Goal: Find specific page/section: Find specific page/section

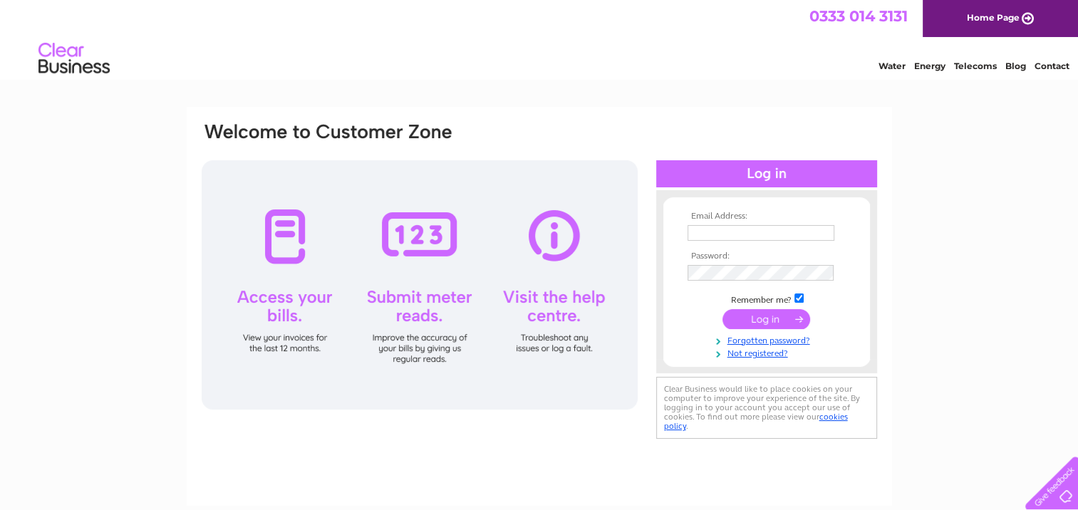
type input "[EMAIL_ADDRESS][DOMAIN_NAME]"
click at [763, 316] on input "submit" at bounding box center [766, 319] width 88 height 20
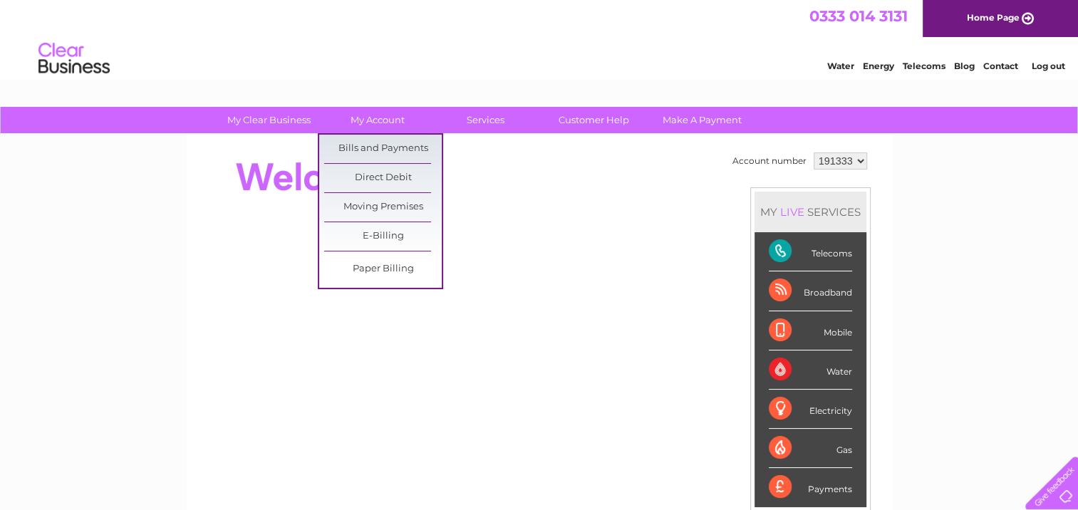
click at [382, 133] on ul "Bills and Payments Direct Debit Moving Premises E-Billing Paper Billing" at bounding box center [380, 211] width 125 height 156
click at [379, 141] on link "Bills and Payments" at bounding box center [383, 149] width 118 height 28
click at [377, 145] on link "Bills and Payments" at bounding box center [383, 149] width 118 height 28
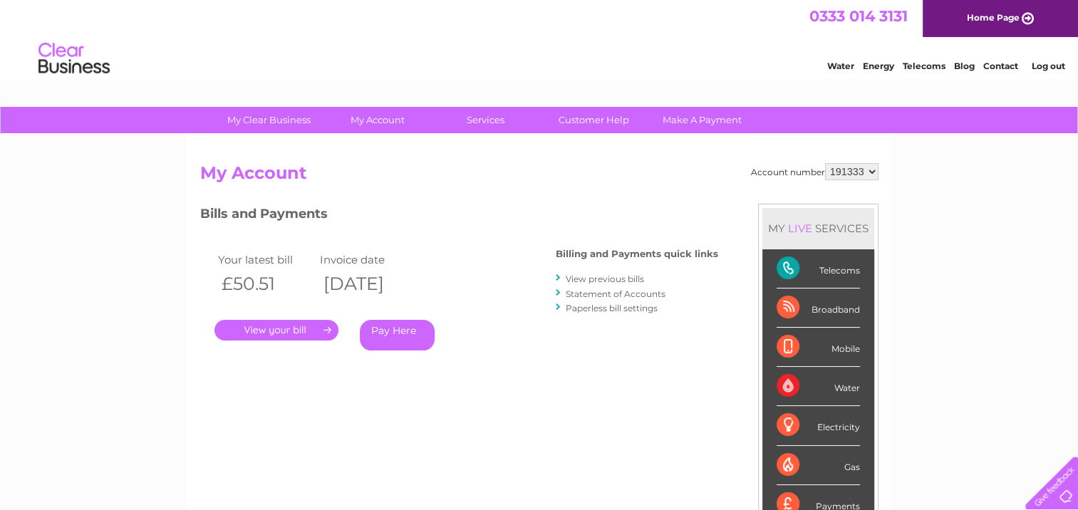
click at [294, 325] on link "." at bounding box center [276, 330] width 124 height 21
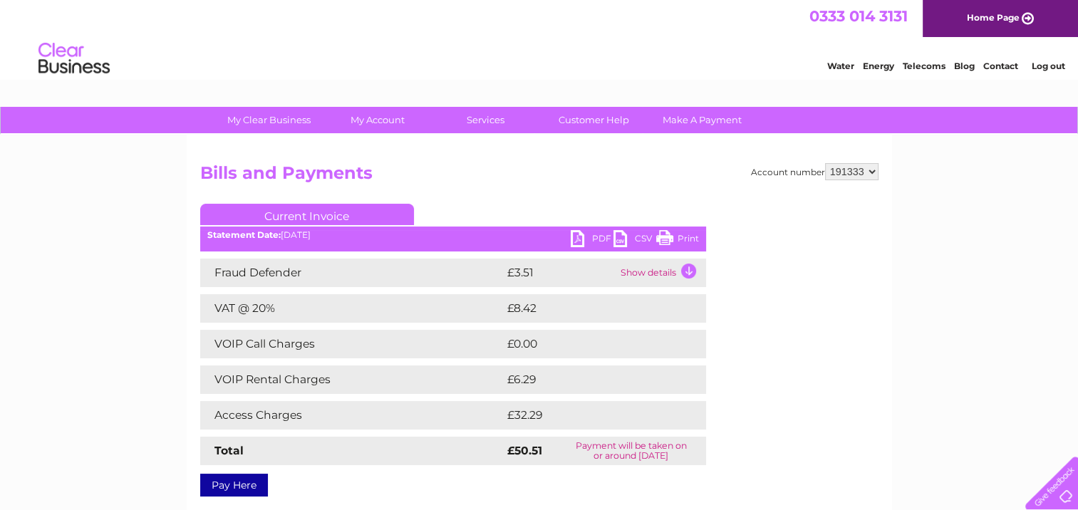
click at [687, 232] on link "Print" at bounding box center [677, 240] width 43 height 21
